Goal: Information Seeking & Learning: Learn about a topic

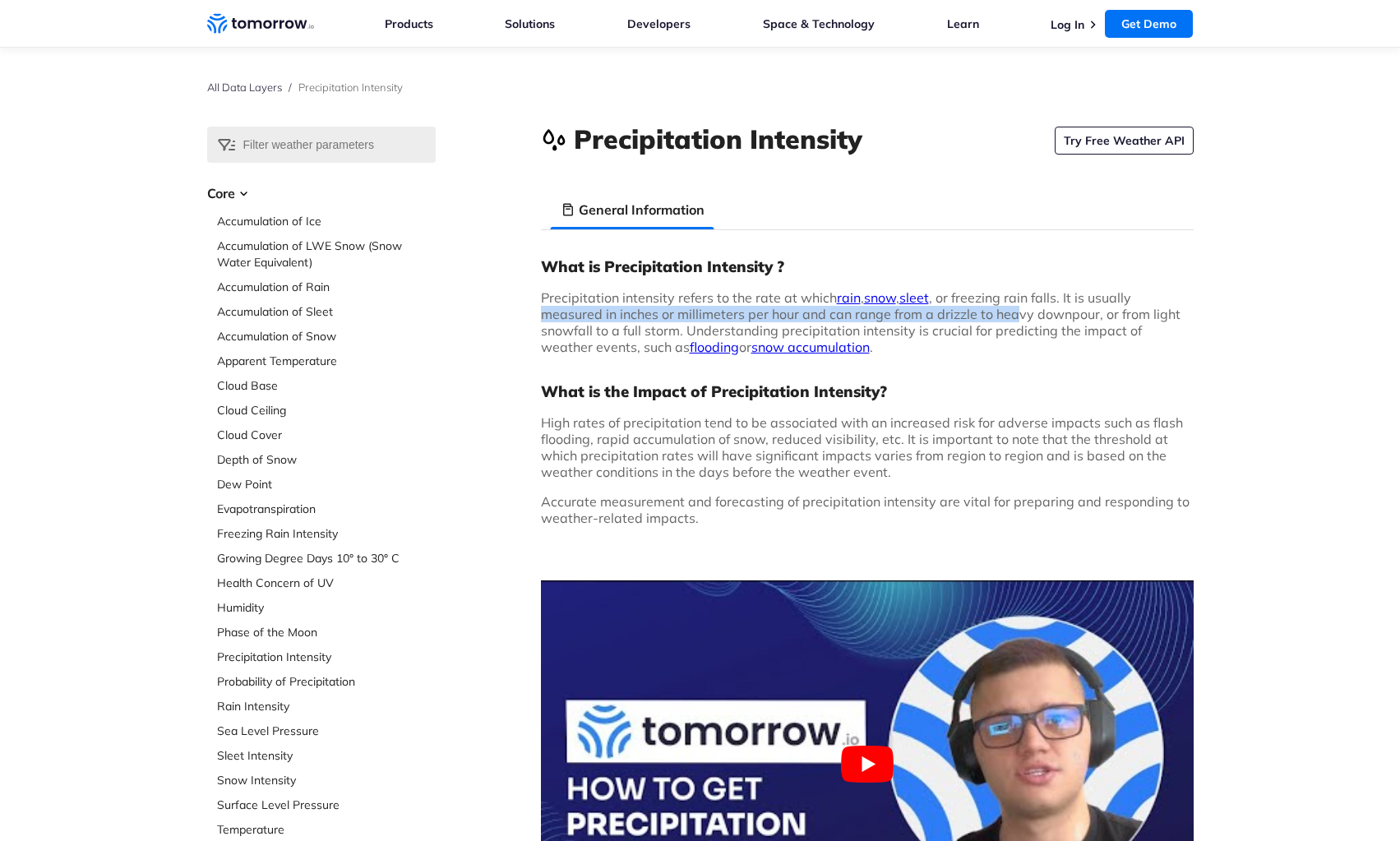
scroll to position [83, 0]
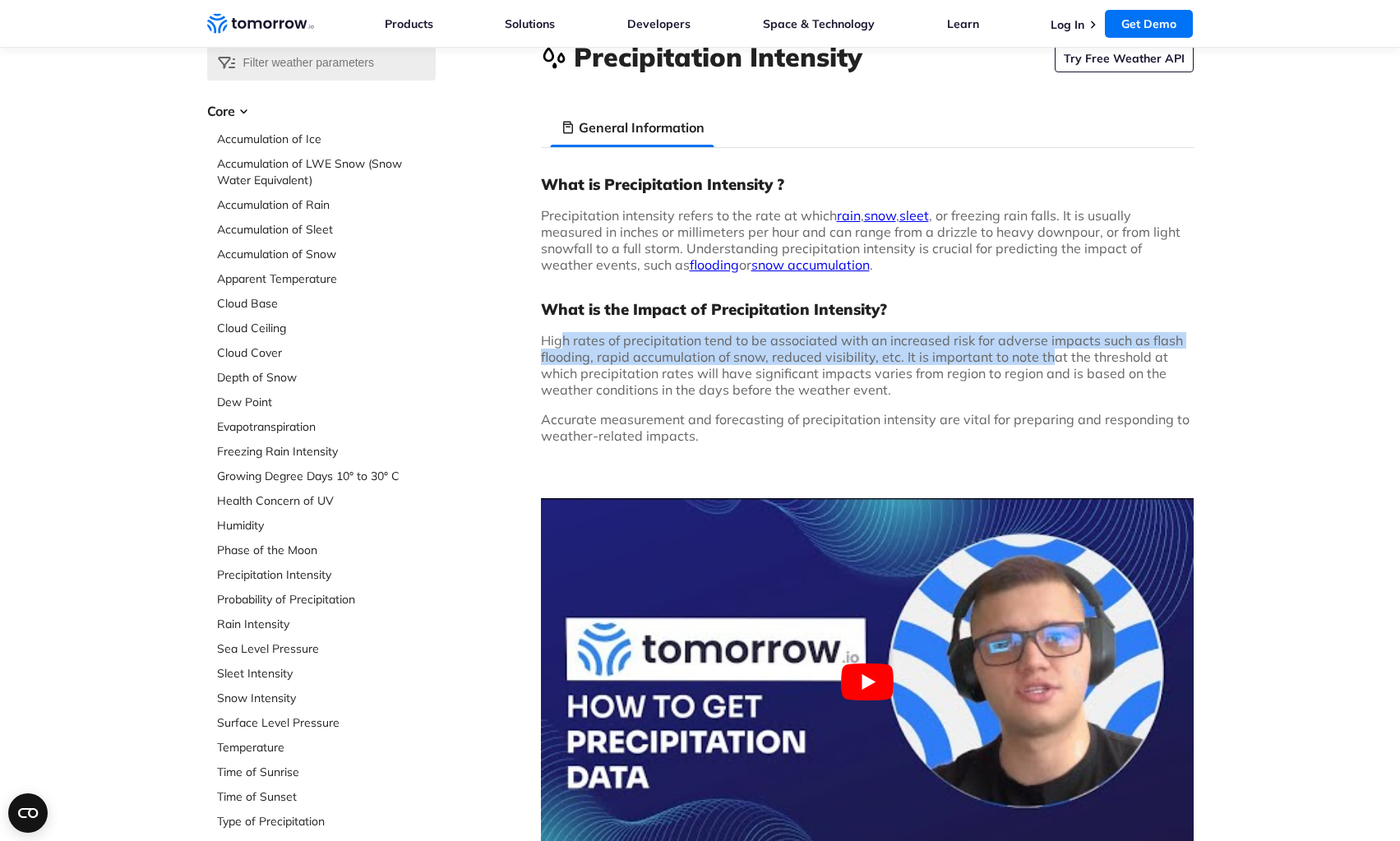
click at [1052, 353] on span "High rates of precipitation tend to be associated with an increased risk for ad…" at bounding box center [862, 364] width 642 height 66
click at [1024, 364] on span "High rates of precipitation tend to be associated with an increased risk for ad…" at bounding box center [862, 364] width 642 height 66
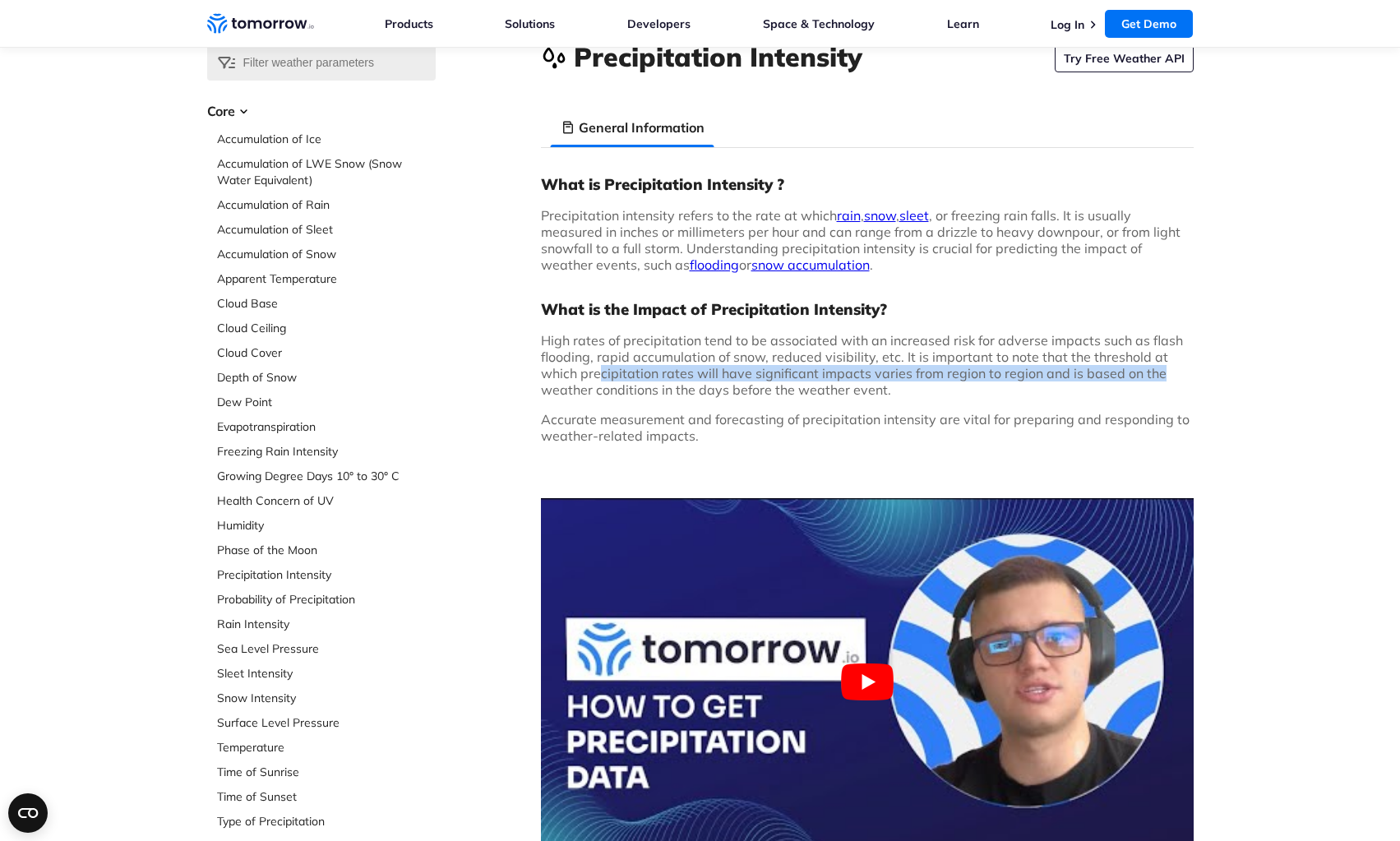
drag, startPoint x: 637, startPoint y: 371, endPoint x: 1157, endPoint y: 375, distance: 520.0
click at [1157, 375] on span "High rates of precipitation tend to be associated with an increased risk for ad…" at bounding box center [862, 364] width 642 height 66
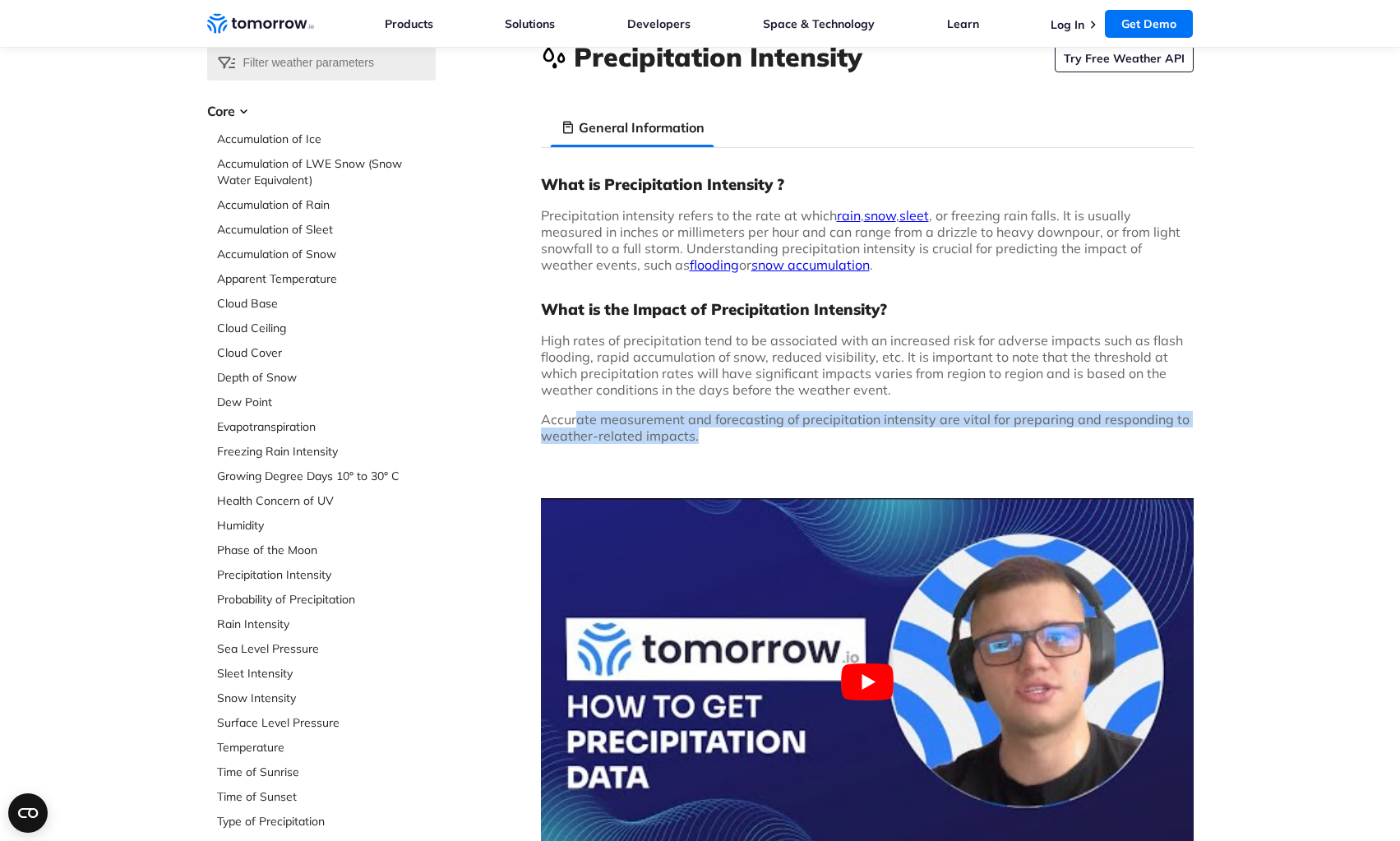
drag, startPoint x: 645, startPoint y: 418, endPoint x: 928, endPoint y: 433, distance: 283.4
click at [928, 433] on p "Accurate measurement and forecasting of precipitation intensity are vital for p…" at bounding box center [867, 427] width 653 height 33
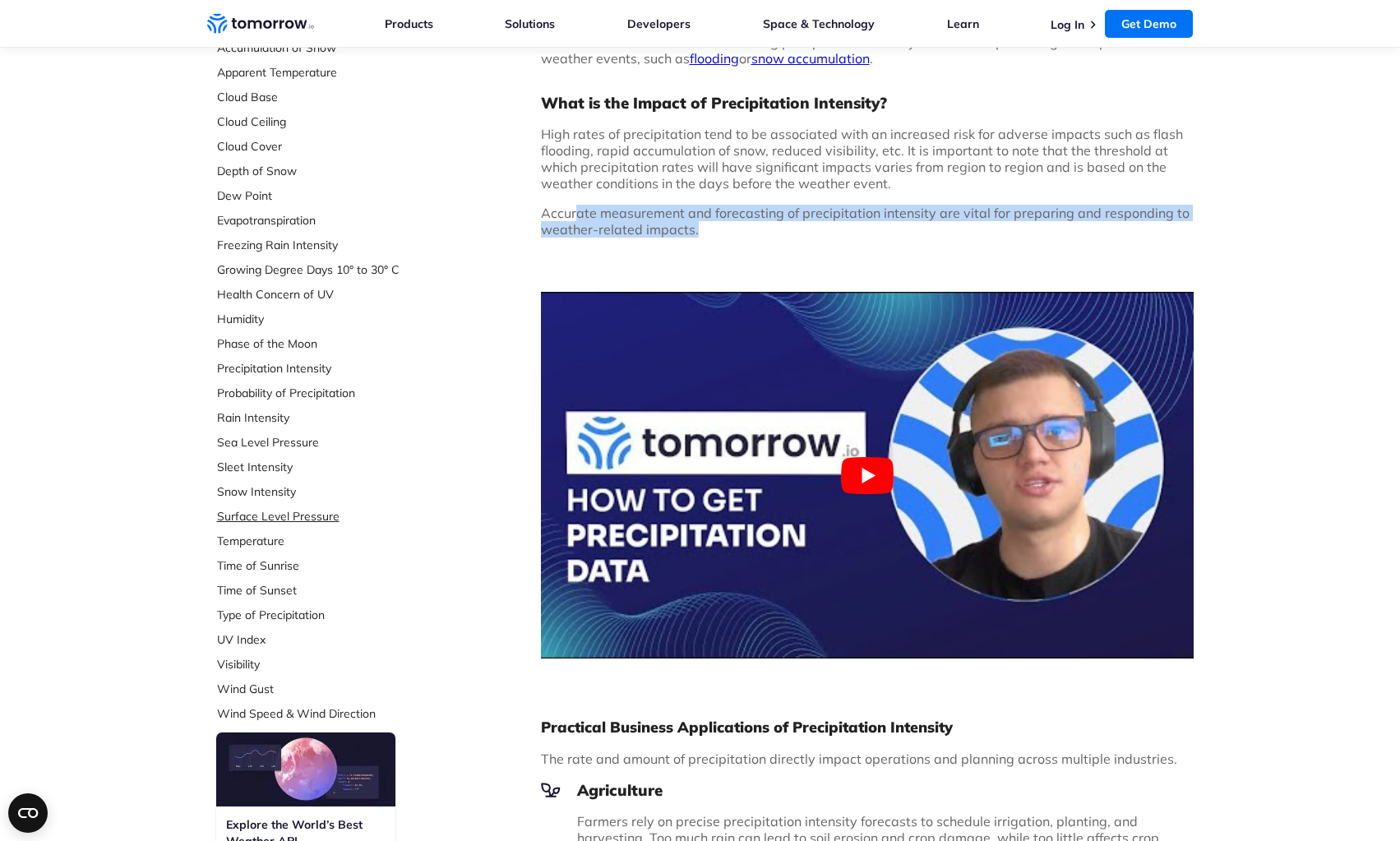
scroll to position [329, 0]
